Goal: Transaction & Acquisition: Obtain resource

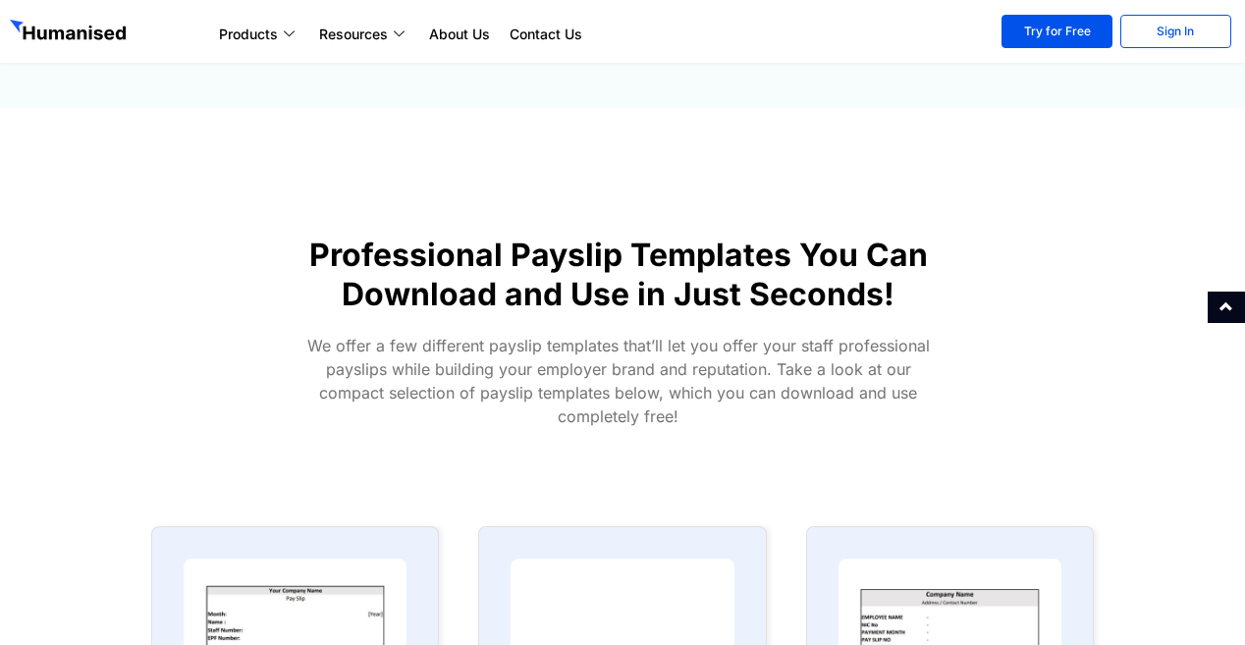
scroll to position [687, 0]
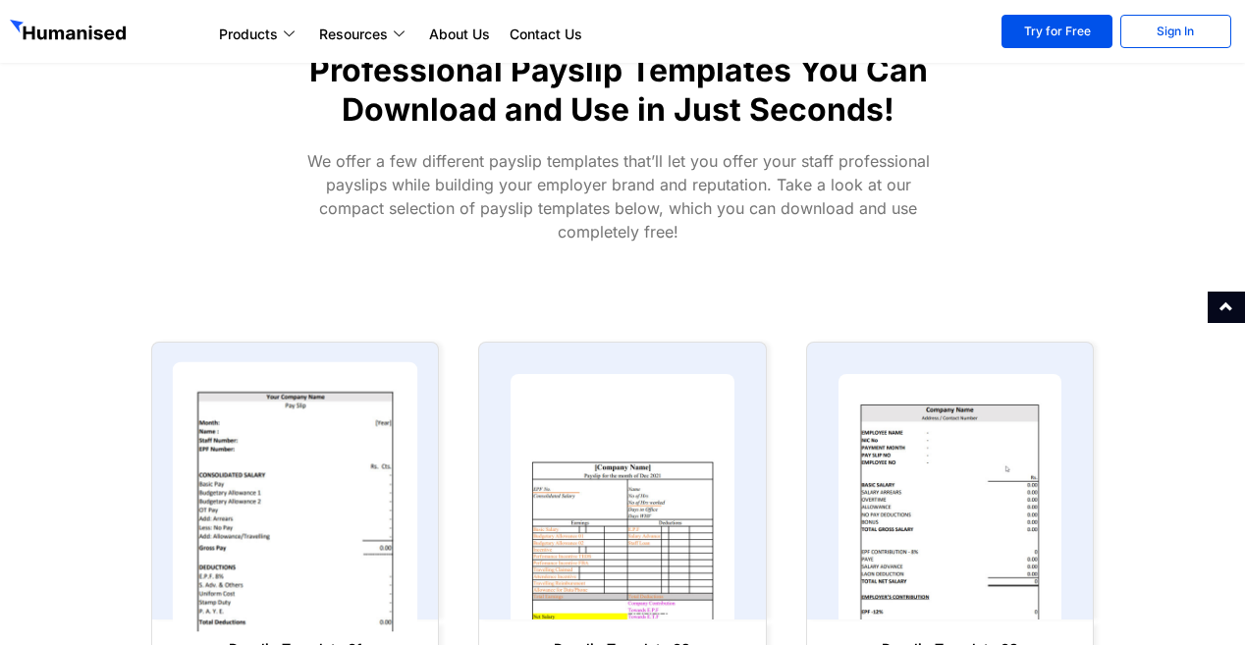
click at [237, 520] on img at bounding box center [295, 497] width 245 height 270
click at [273, 469] on img at bounding box center [295, 497] width 245 height 270
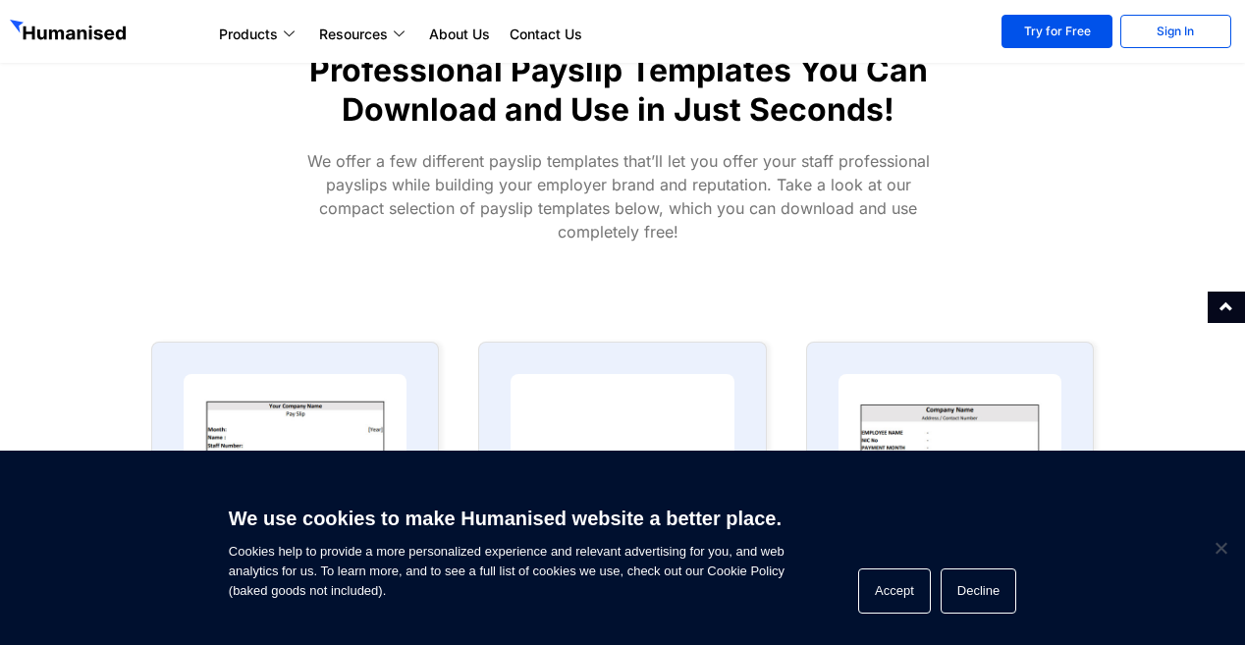
scroll to position [1080, 0]
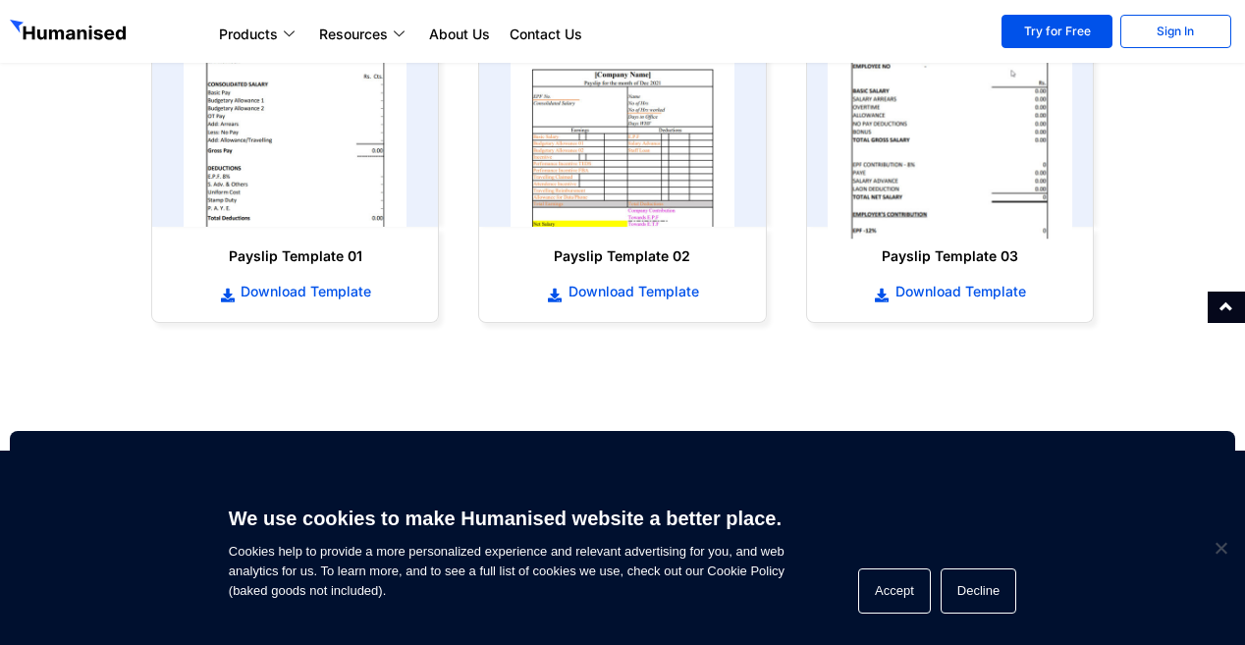
click at [993, 205] on img at bounding box center [949, 105] width 245 height 270
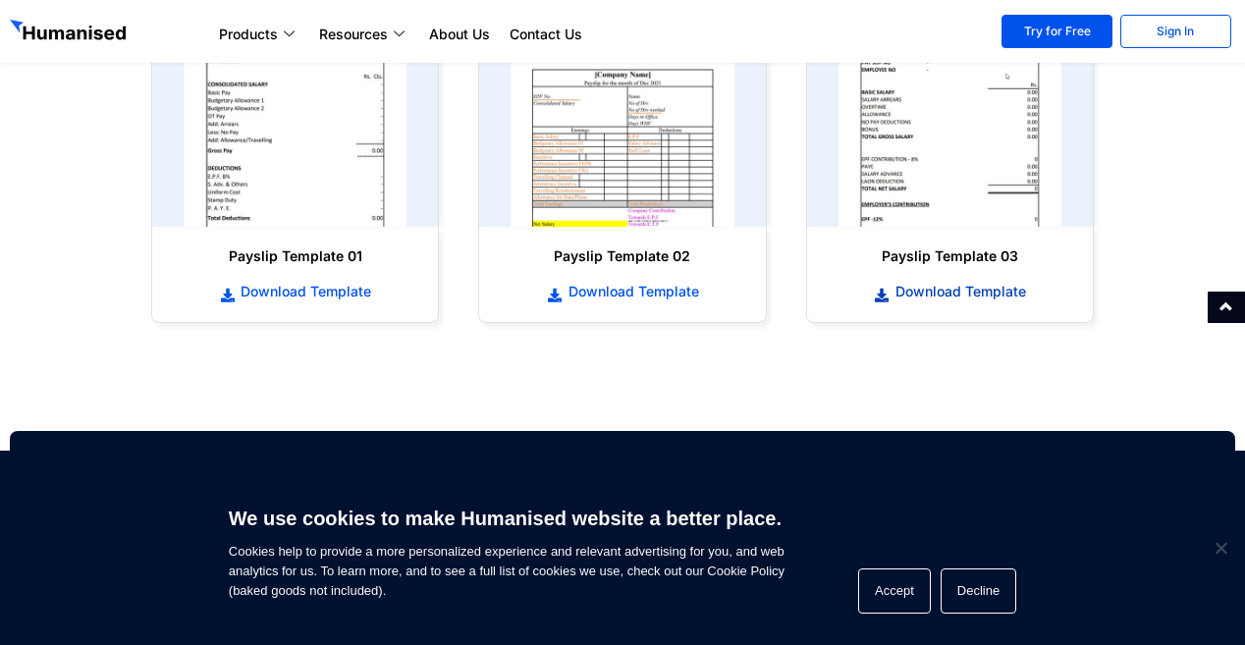
click at [968, 294] on span "Download Template" at bounding box center [957, 292] width 135 height 20
click at [223, 296] on icon at bounding box center [228, 296] width 18 height 14
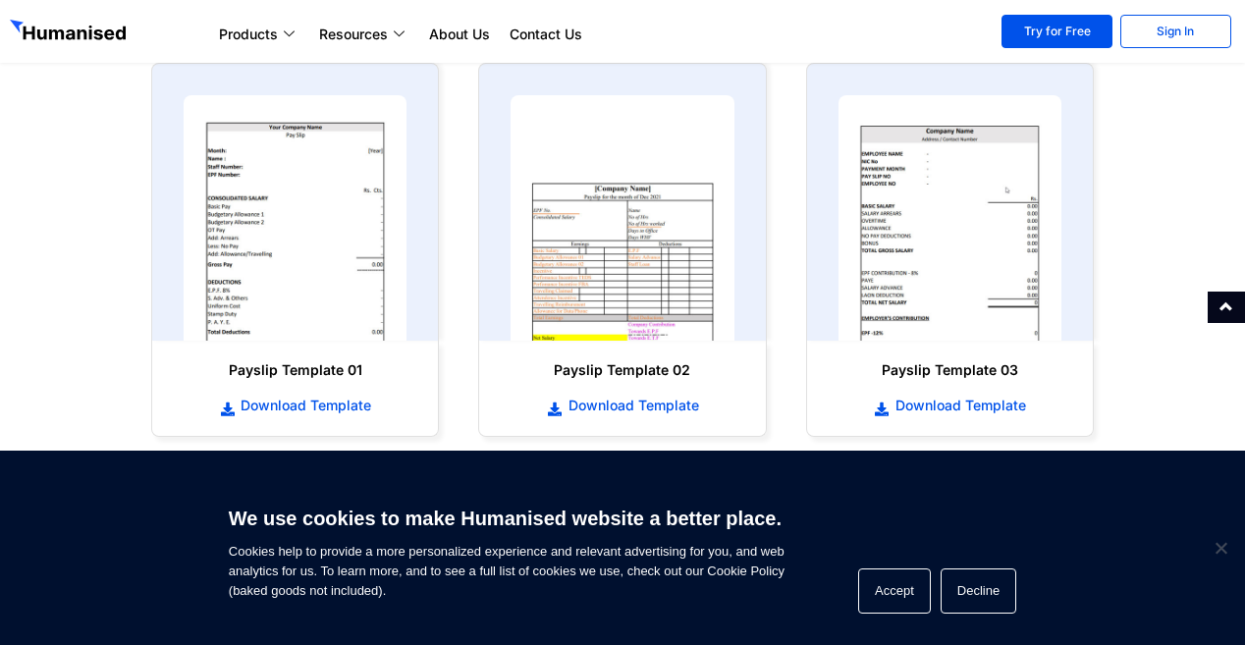
scroll to position [982, 0]
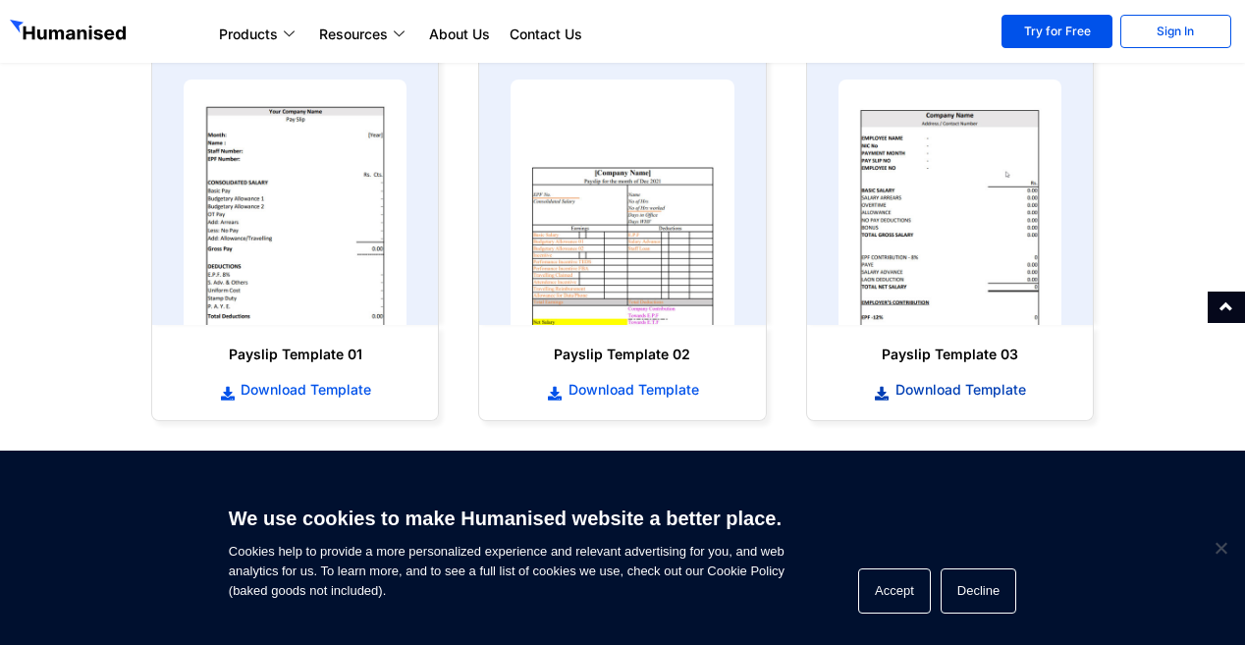
click at [881, 396] on icon at bounding box center [883, 394] width 18 height 14
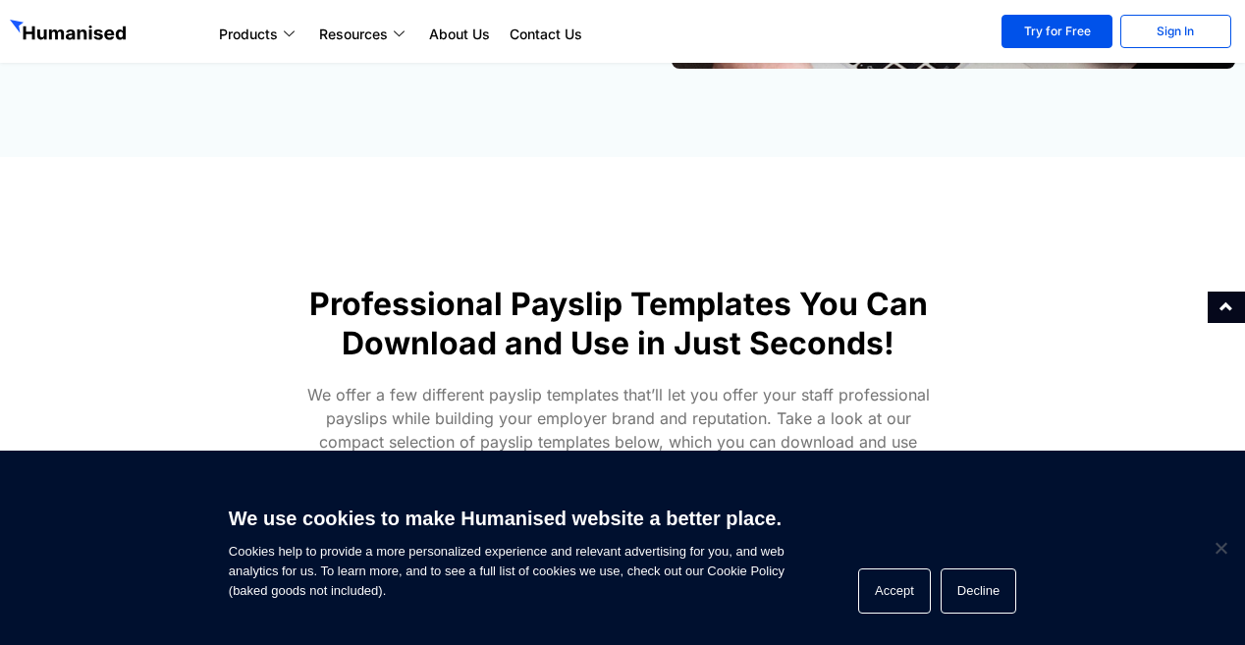
scroll to position [98, 0]
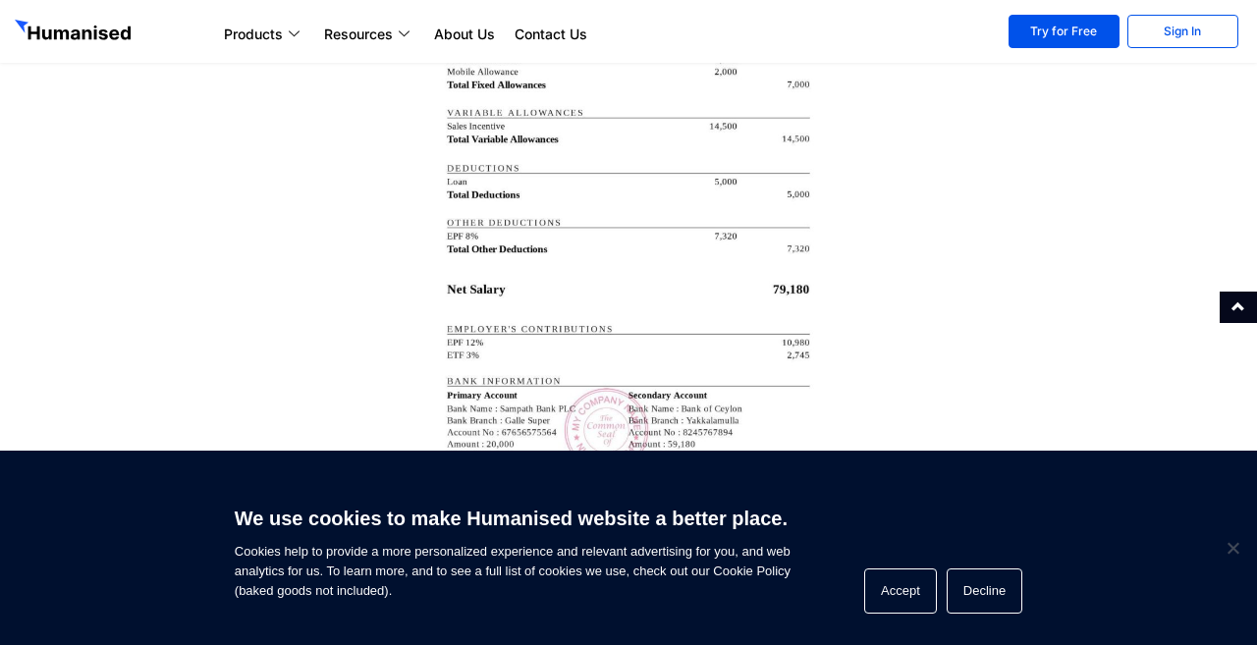
scroll to position [3731, 0]
click at [694, 218] on img at bounding box center [628, 197] width 393 height 755
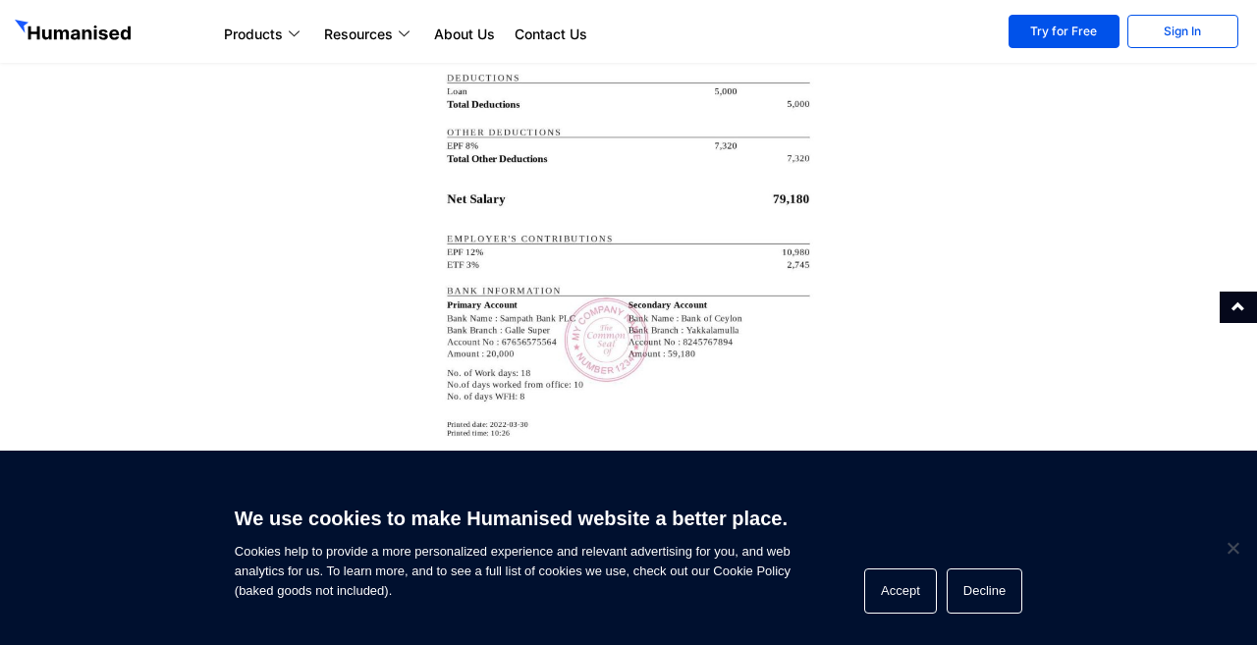
scroll to position [4025, 0]
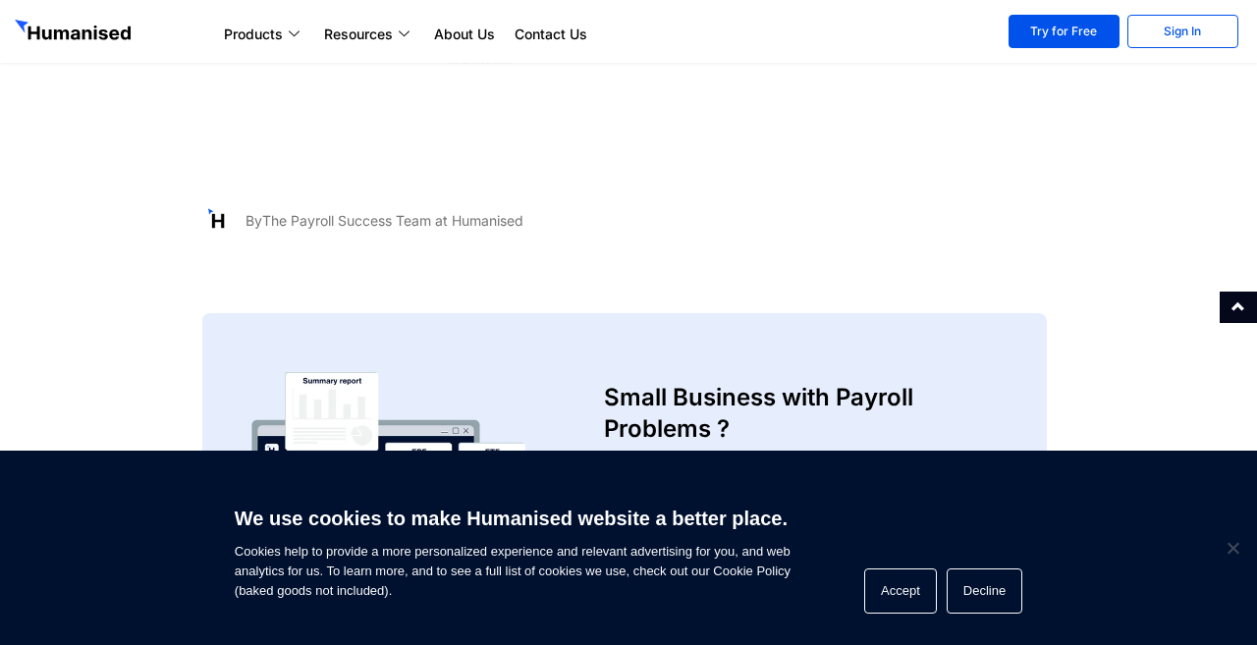
scroll to position [4516, 0]
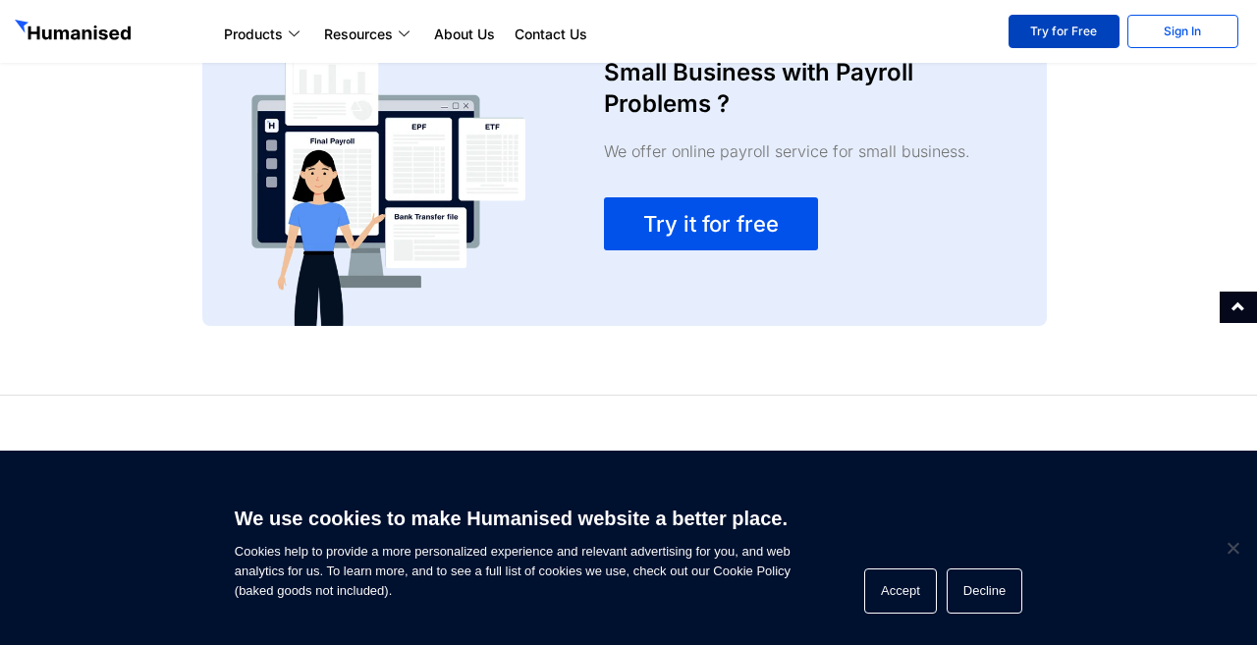
click at [1044, 37] on link "Try for Free" at bounding box center [1063, 31] width 111 height 33
